Goal: Task Accomplishment & Management: Complete application form

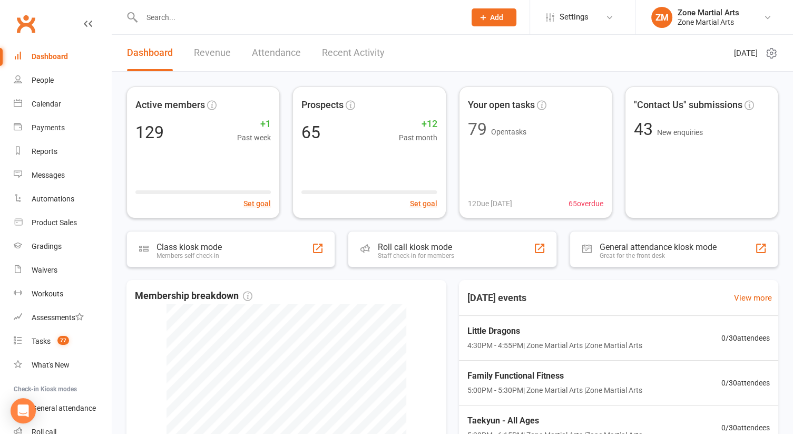
click at [198, 56] on link "Revenue" at bounding box center [212, 53] width 37 height 36
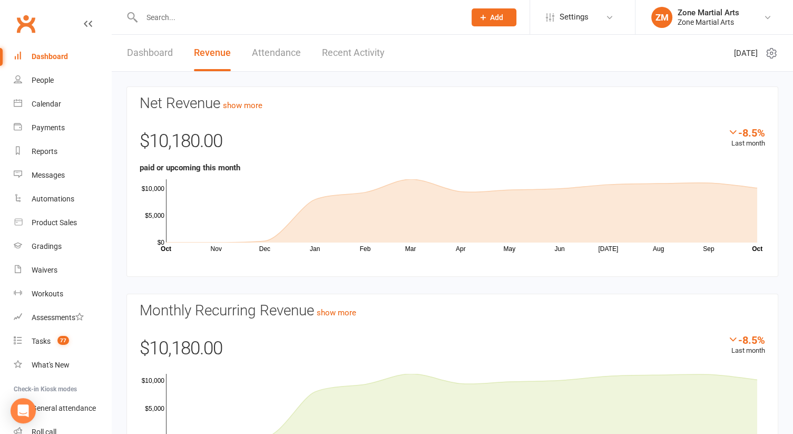
click at [137, 57] on link "Dashboard" at bounding box center [150, 53] width 46 height 36
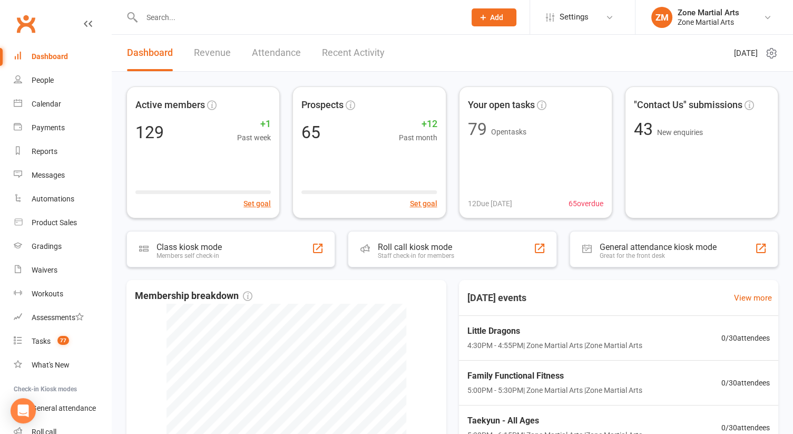
click at [200, 13] on input "text" at bounding box center [298, 17] width 319 height 15
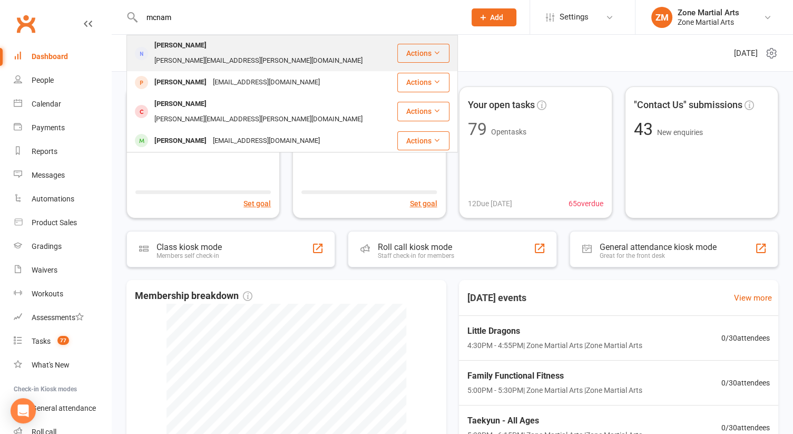
type input "mcnam"
click at [201, 44] on div "[PERSON_NAME]" at bounding box center [180, 45] width 59 height 15
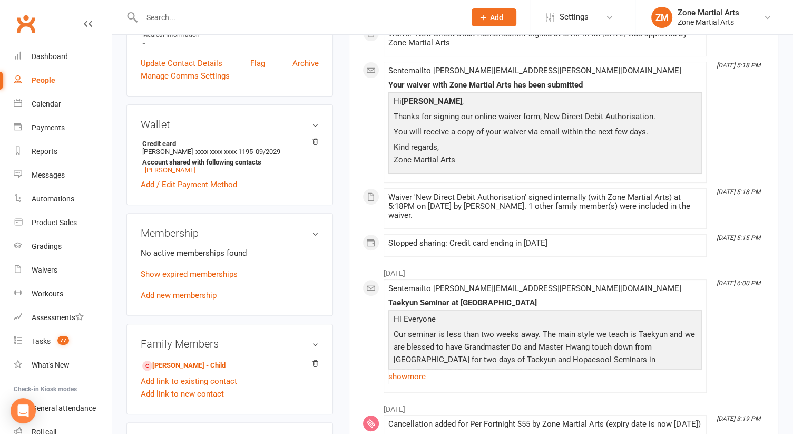
scroll to position [316, 0]
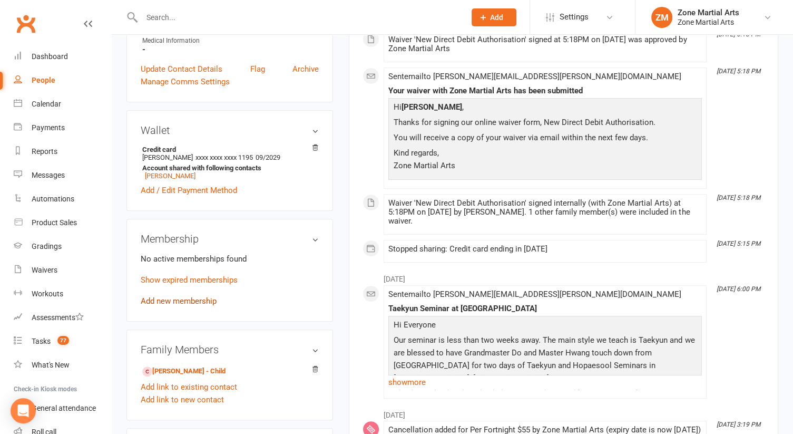
click at [177, 296] on link "Add new membership" at bounding box center [179, 300] width 76 height 9
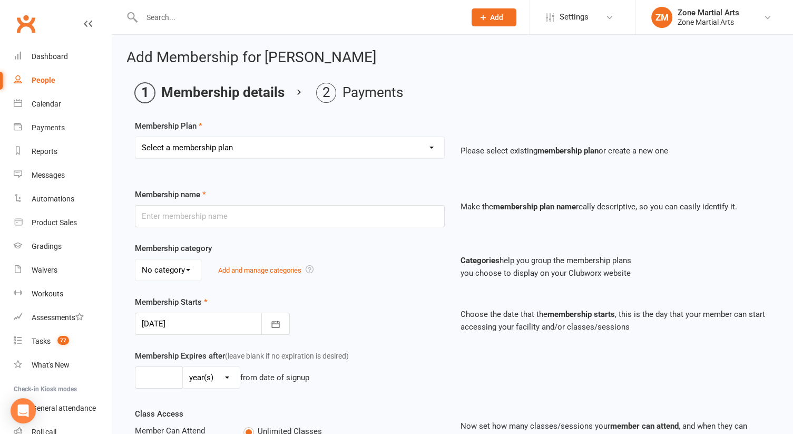
click at [364, 146] on select "Select a membership plan Create new Membership Plan Per Term $270 Per Fortnight…" at bounding box center [289, 147] width 309 height 21
select select "8"
click at [135, 137] on select "Select a membership plan Create new Membership Plan Per Term $270 Per Fortnight…" at bounding box center [289, 147] width 309 height 21
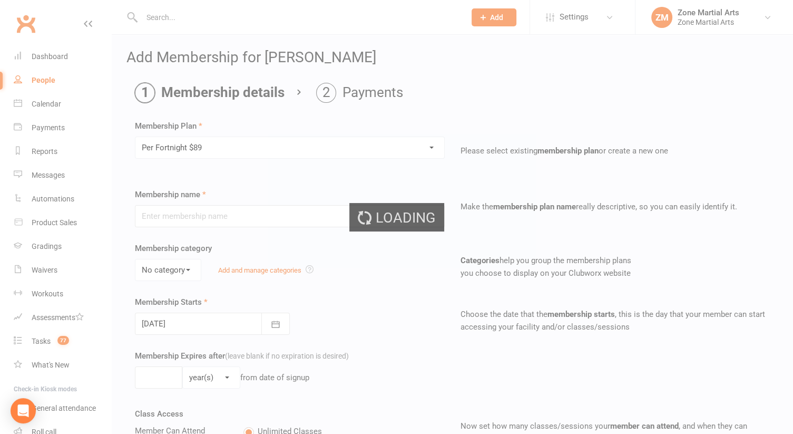
type input "Per Fortnight $89"
select select "0"
type input "0"
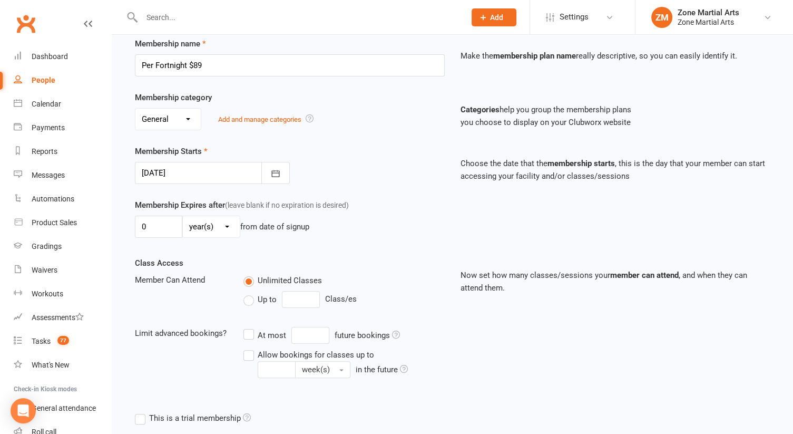
scroll to position [157, 0]
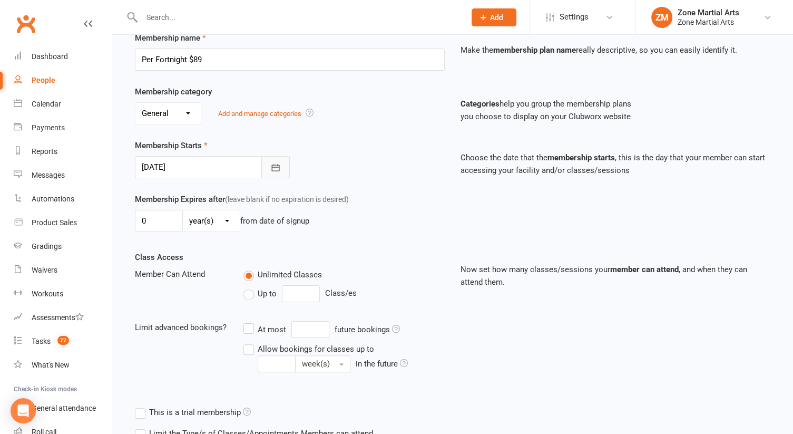
click at [276, 167] on icon "button" at bounding box center [275, 167] width 11 height 11
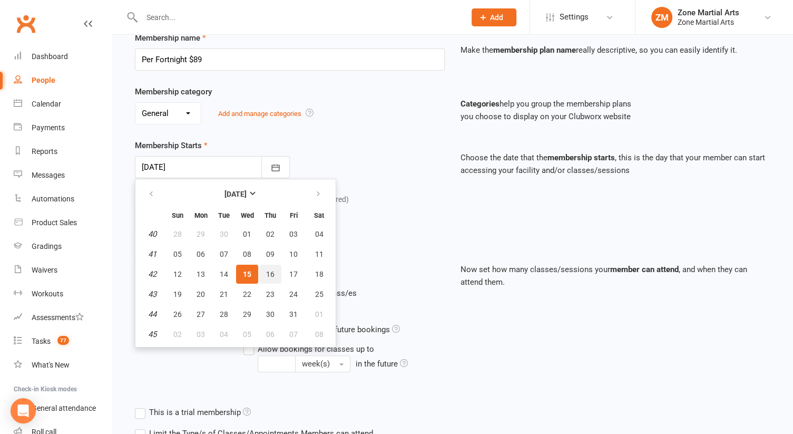
click at [267, 274] on span "16" at bounding box center [270, 274] width 8 height 8
type input "[DATE]"
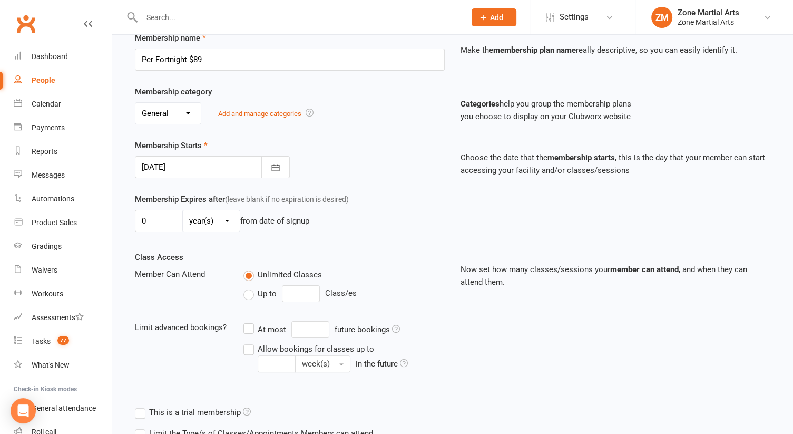
scroll to position [296, 0]
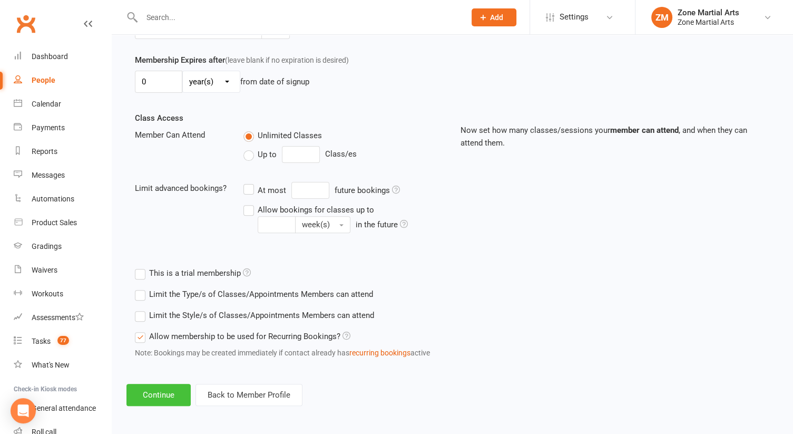
click at [162, 390] on button "Continue" at bounding box center [159, 395] width 64 height 22
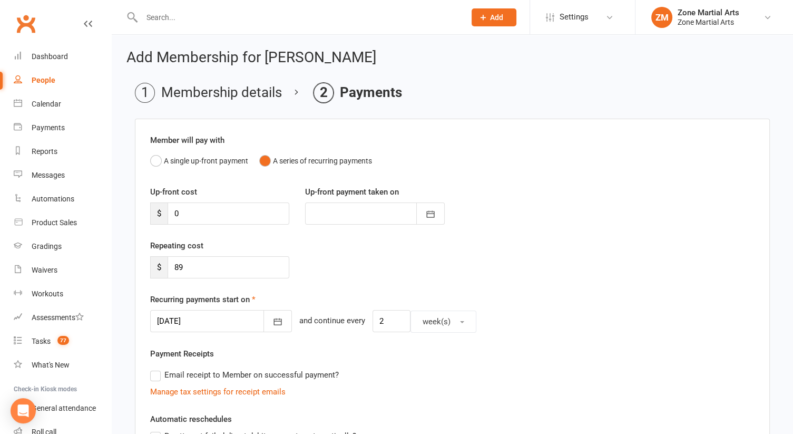
scroll to position [289, 0]
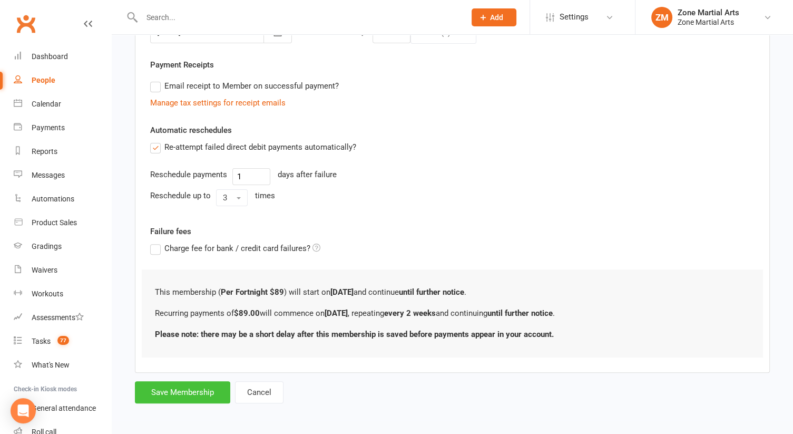
click at [201, 381] on button "Save Membership" at bounding box center [182, 392] width 95 height 22
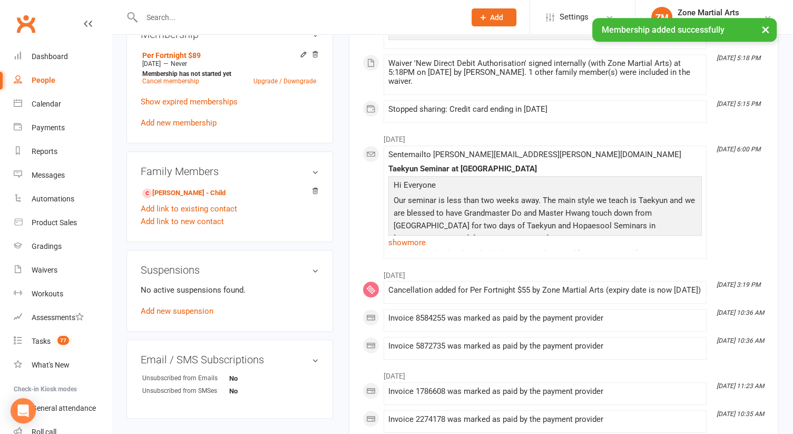
scroll to position [515, 0]
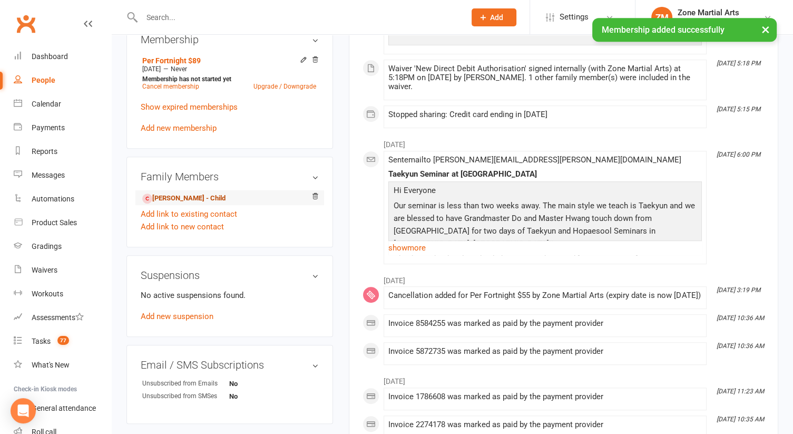
click at [207, 193] on link "[PERSON_NAME] - Child" at bounding box center [183, 198] width 83 height 11
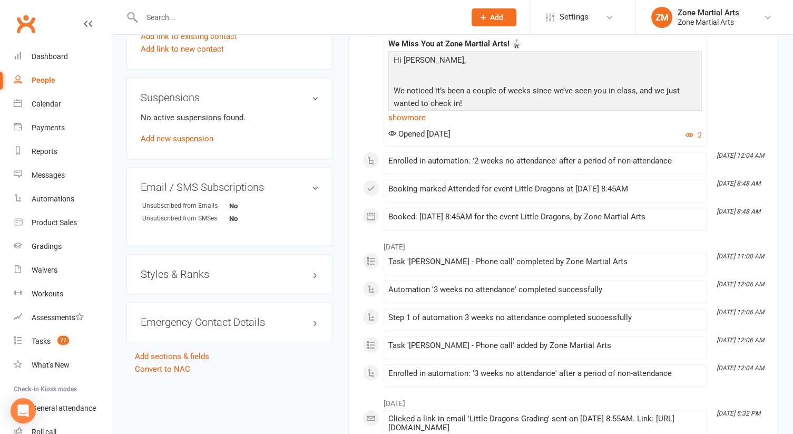
scroll to position [739, 0]
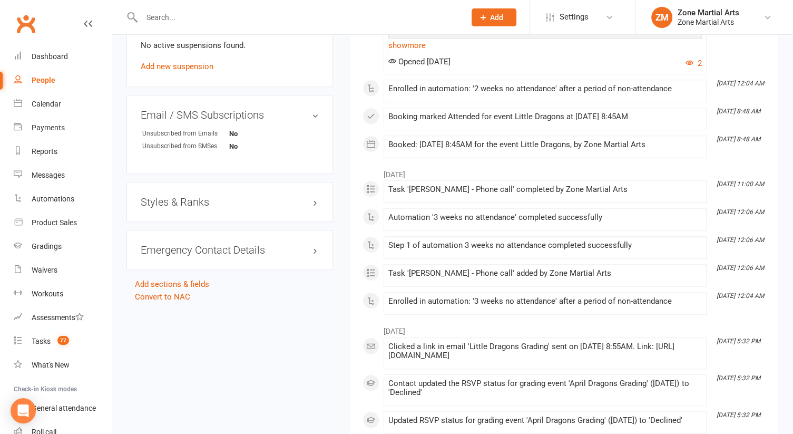
click at [317, 196] on h3 "Styles & Ranks" at bounding box center [230, 202] width 178 height 12
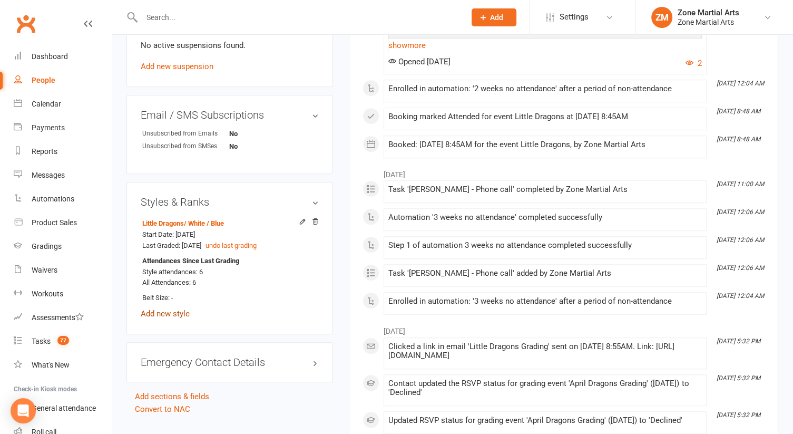
click at [167, 309] on link "Add new style" at bounding box center [165, 313] width 49 height 9
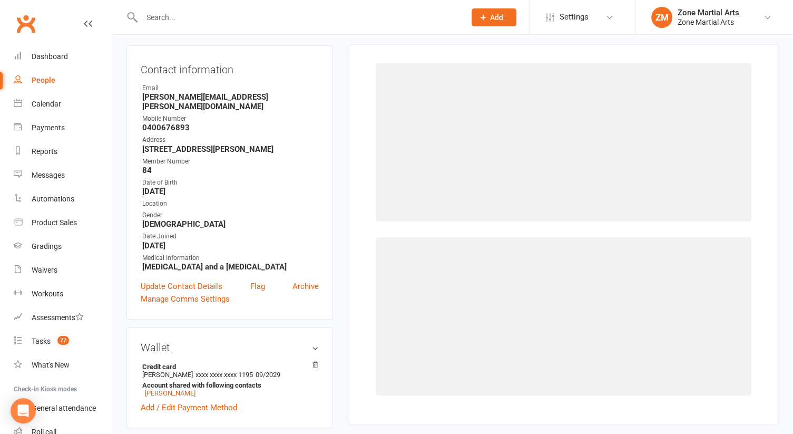
scroll to position [90, 0]
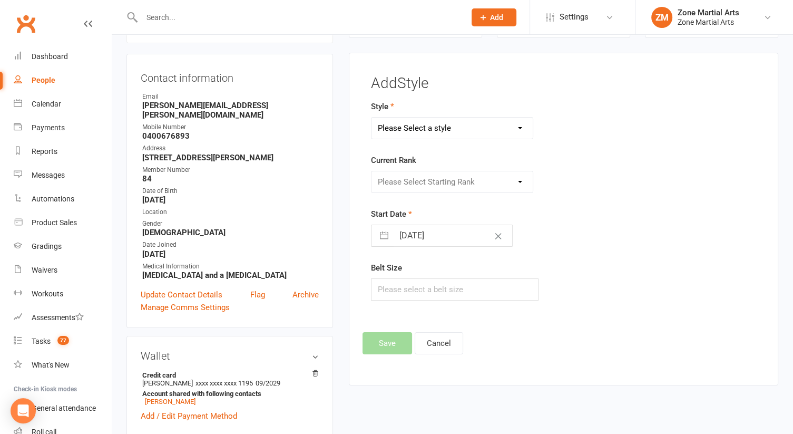
click at [443, 124] on select "Please Select a style Assisted Hosinsool Functional Fitness Haidong Gumdo Hopae…" at bounding box center [452, 128] width 161 height 21
select select "3447"
click at [372, 118] on select "Please Select a style Assisted Hosinsool Functional Fitness Haidong Gumdo Hopae…" at bounding box center [452, 128] width 161 height 21
click at [435, 177] on select "Please Select Starting Rank All Styles White Belt White Black Belt Yellow Belt …" at bounding box center [452, 181] width 161 height 21
select select "40945"
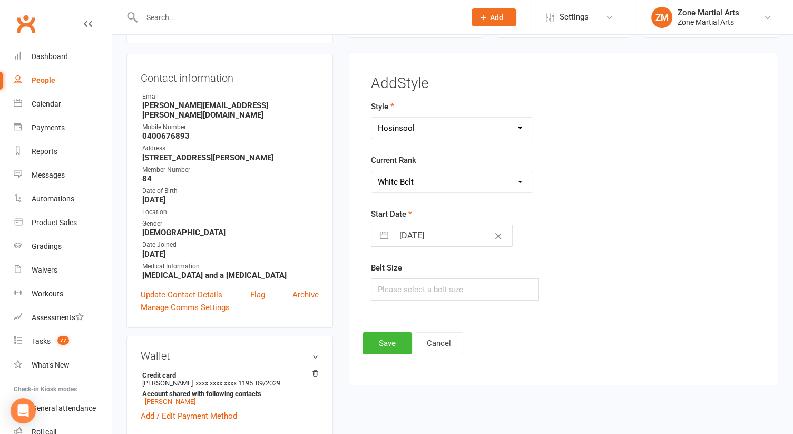
click at [372, 171] on select "Please Select Starting Rank All Styles White Belt White Black Belt Yellow Belt …" at bounding box center [452, 181] width 161 height 21
click at [380, 347] on button "Save" at bounding box center [388, 343] width 50 height 22
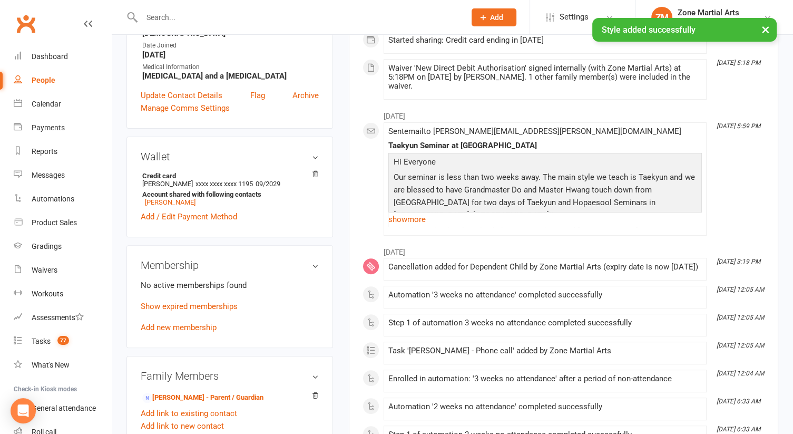
scroll to position [290, 0]
click at [175, 322] on link "Add new membership" at bounding box center [179, 326] width 76 height 9
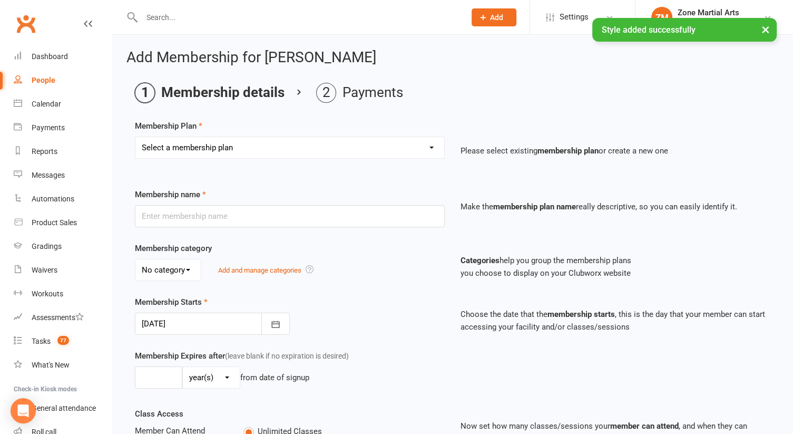
click at [344, 151] on select "Select a membership plan Create new Membership Plan Per Term $270 Per Fortnight…" at bounding box center [289, 147] width 309 height 21
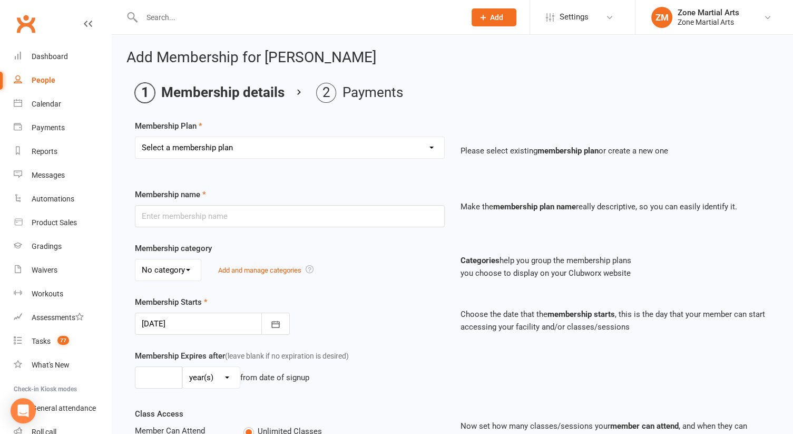
select select "19"
click at [135, 137] on select "Select a membership plan Create new Membership Plan Per Term $270 Per Fortnight…" at bounding box center [289, 147] width 309 height 21
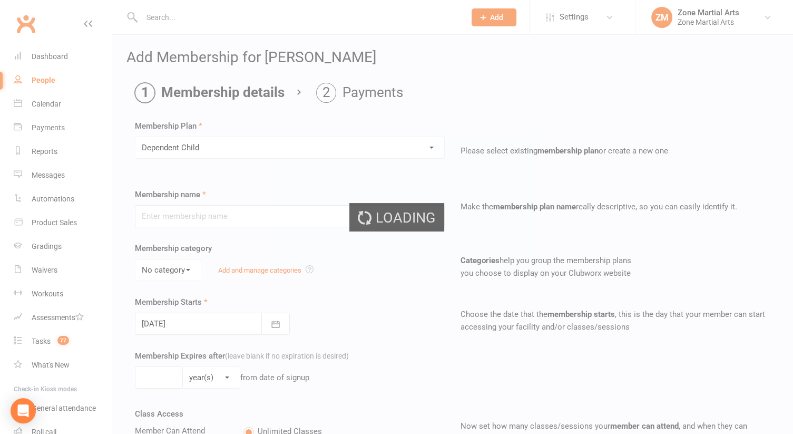
type input "Dependent Child"
select select "0"
type input "0"
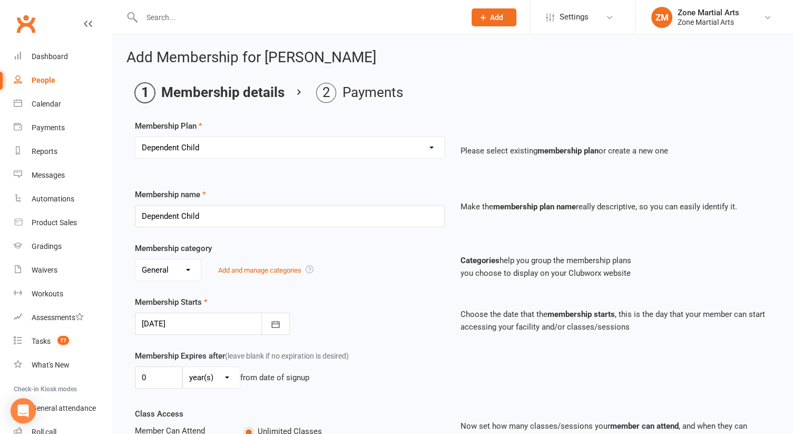
scroll to position [296, 0]
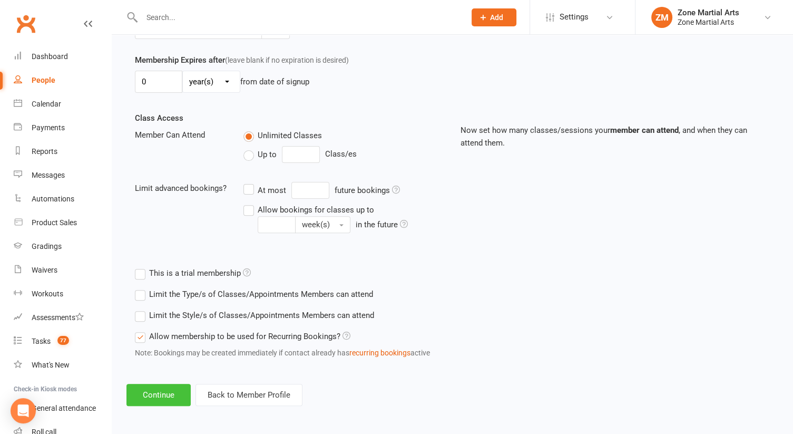
click at [170, 394] on button "Continue" at bounding box center [159, 395] width 64 height 22
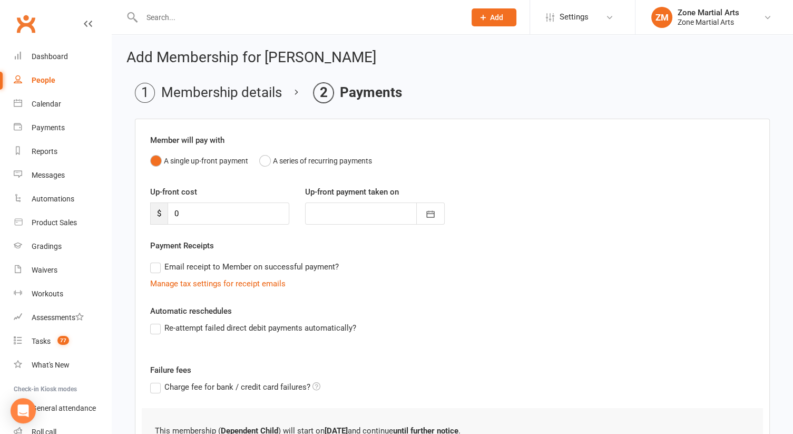
scroll to position [97, 0]
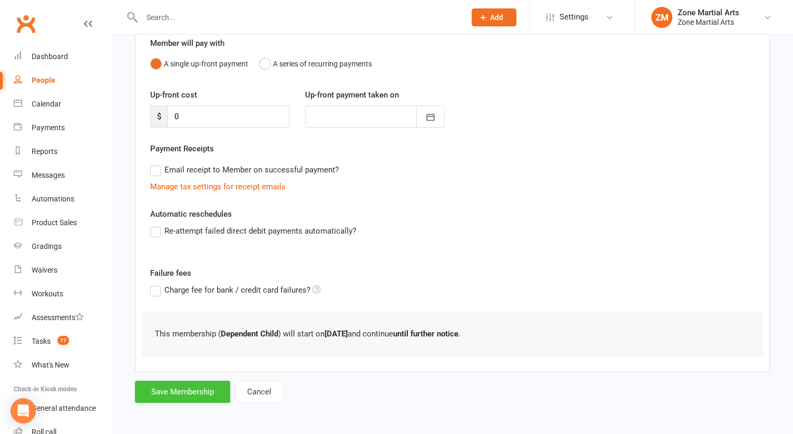
click at [180, 386] on button "Save Membership" at bounding box center [182, 392] width 95 height 22
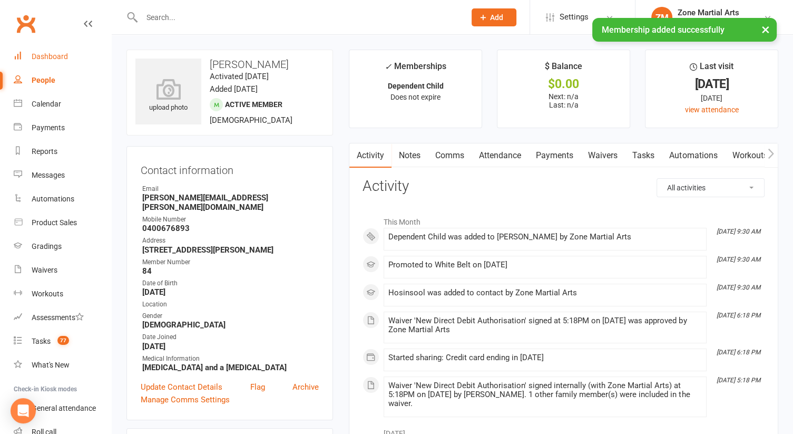
click at [48, 54] on div "Dashboard" at bounding box center [50, 56] width 36 height 8
